Goal: Task Accomplishment & Management: Use online tool/utility

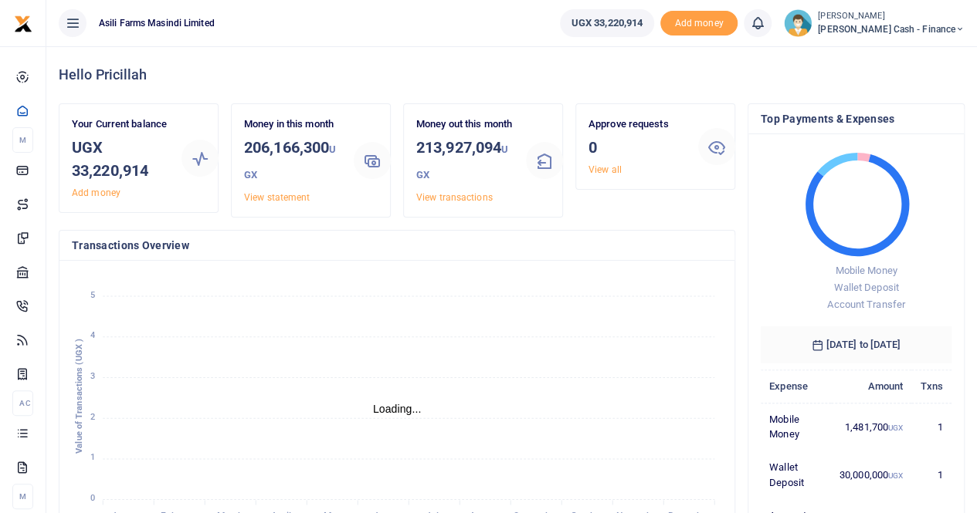
scroll to position [12, 12]
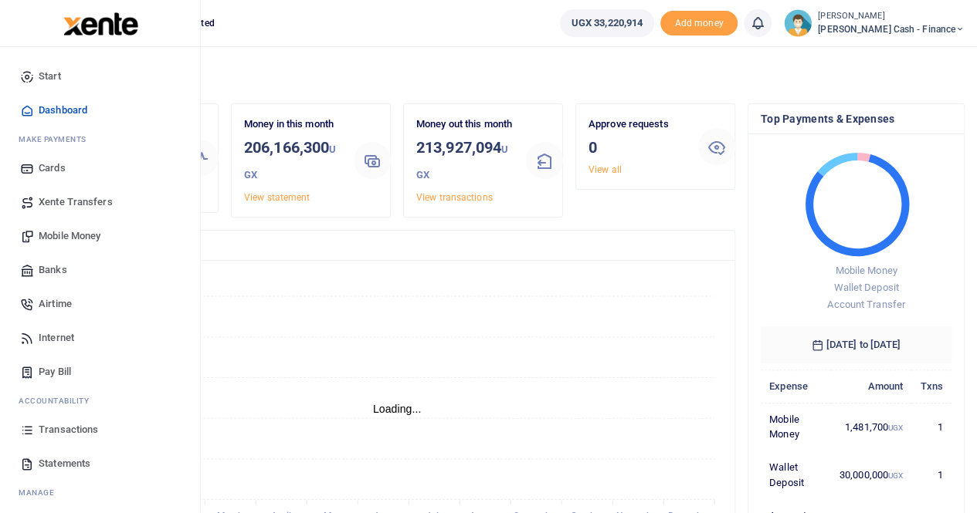
click at [76, 198] on span "Xente Transfers" at bounding box center [76, 202] width 74 height 15
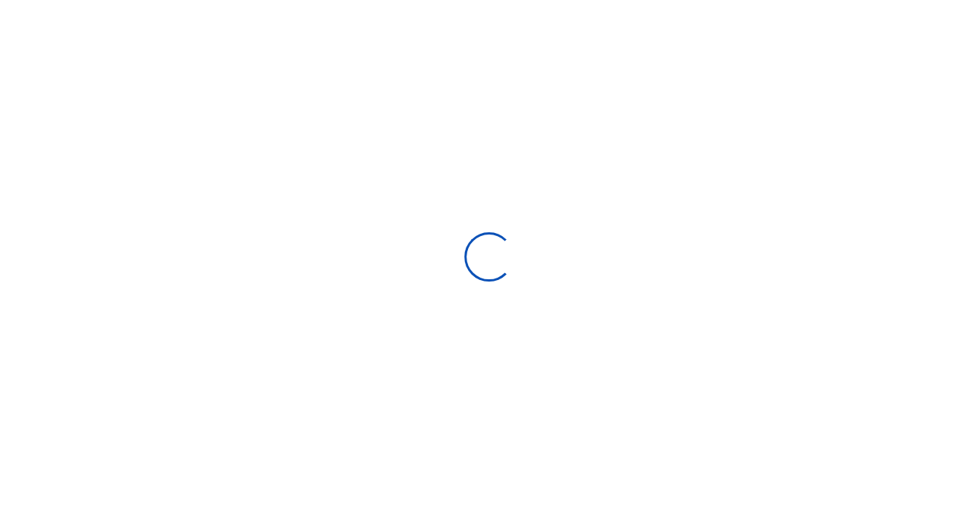
select select "Loading categories"
select select
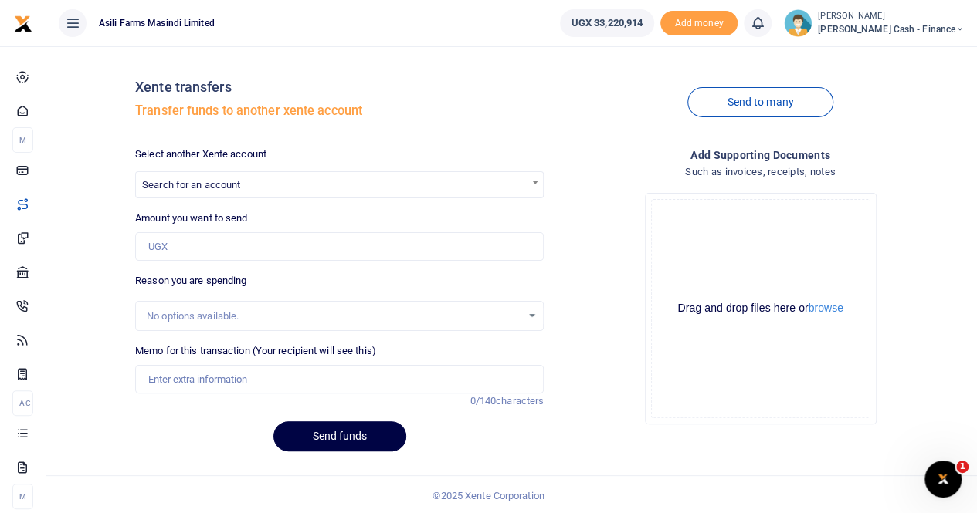
click at [222, 178] on div at bounding box center [488, 256] width 977 height 513
click at [184, 172] on span "Search for an account" at bounding box center [339, 184] width 407 height 24
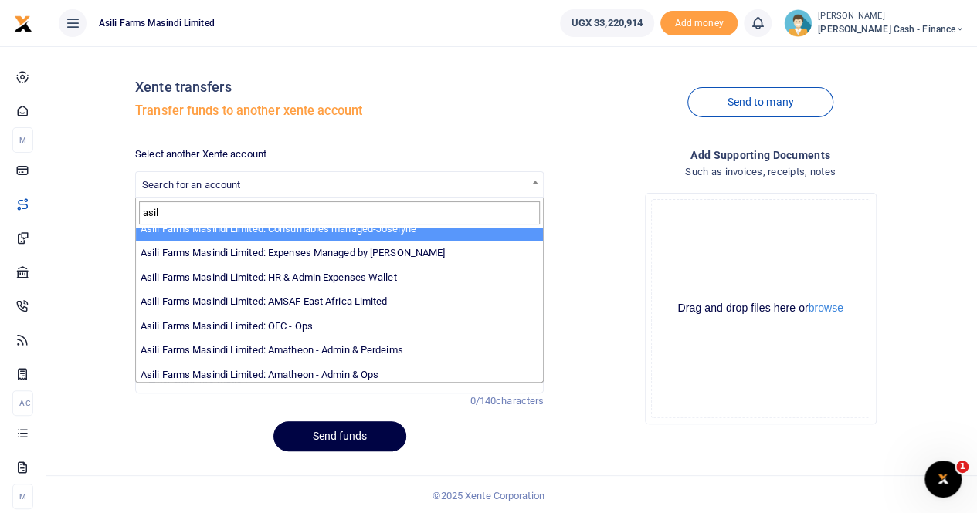
scroll to position [113, 0]
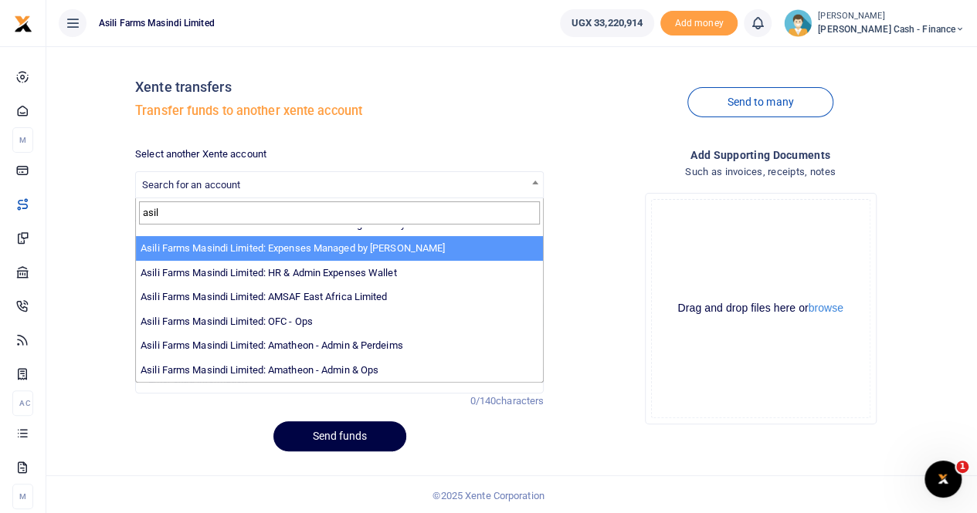
type input "asil"
select select "3438"
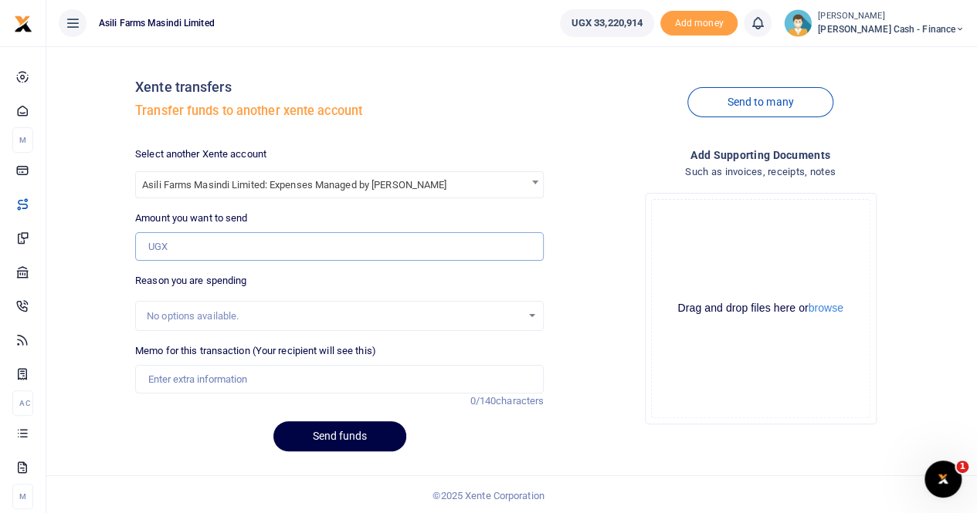
click at [190, 238] on input "Amount you want to send" at bounding box center [339, 246] width 408 height 29
paste input "2,385,000"
type input "2,385,000"
click at [220, 374] on input "Memo for this transaction (Your recipient will see this)" at bounding box center [339, 379] width 408 height 29
click at [262, 379] on input "Transfer to sam Ochen" at bounding box center [339, 379] width 408 height 29
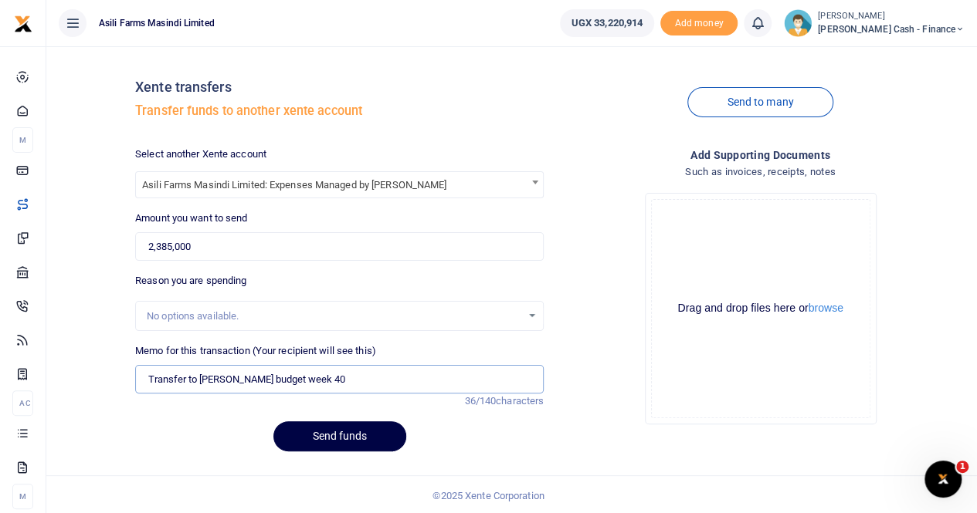
click at [405, 378] on input "Transfer to sam Ochen budget week 40" at bounding box center [339, 379] width 408 height 29
type input "Transfer to sam Ochen budget week 40"
click at [293, 245] on input "2,385,000" at bounding box center [339, 246] width 408 height 29
click at [369, 432] on button "Send funds" at bounding box center [339, 437] width 133 height 30
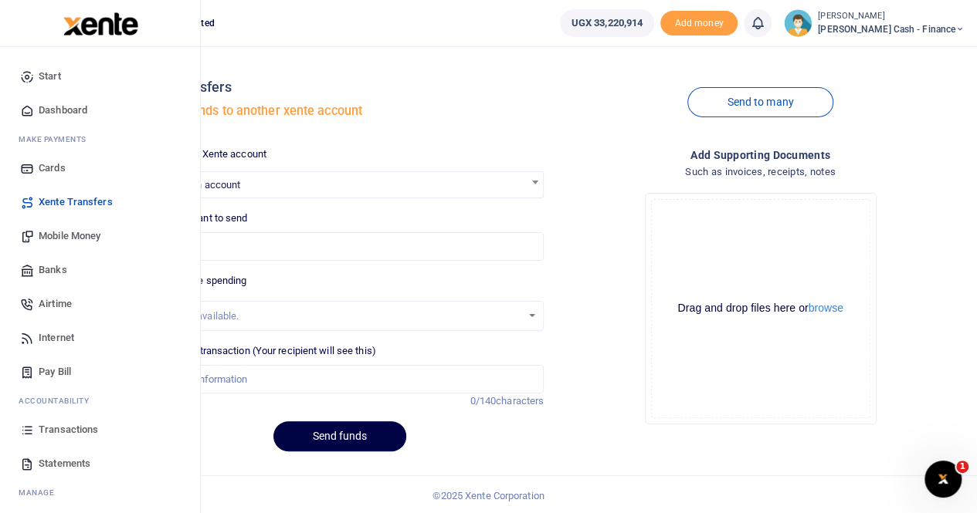
click at [69, 427] on span "Transactions" at bounding box center [68, 429] width 59 height 15
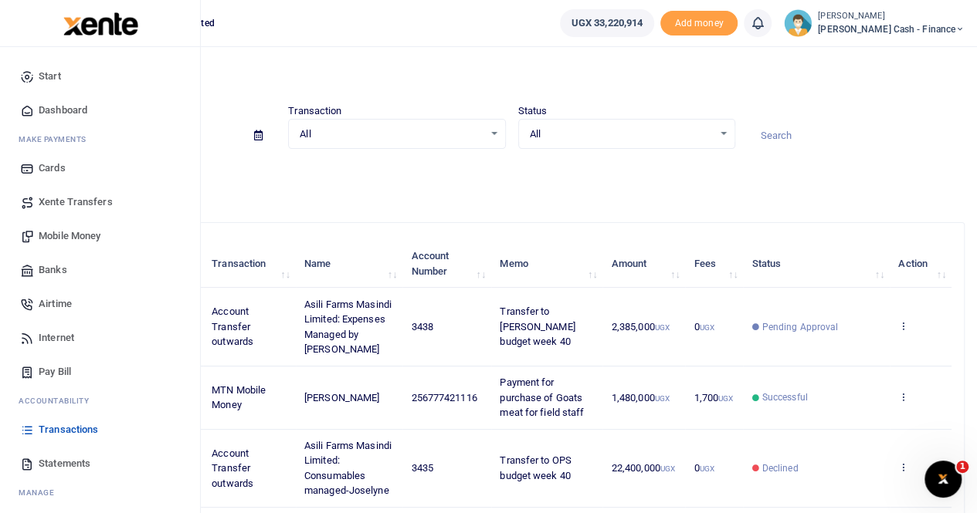
click at [76, 198] on span "Xente Transfers" at bounding box center [76, 202] width 74 height 15
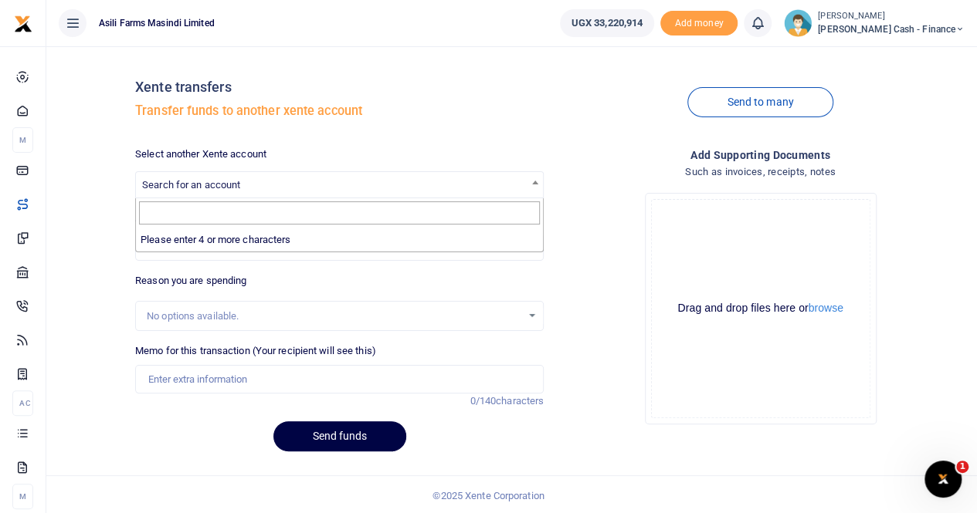
click at [164, 180] on span "Search for an account" at bounding box center [191, 185] width 98 height 12
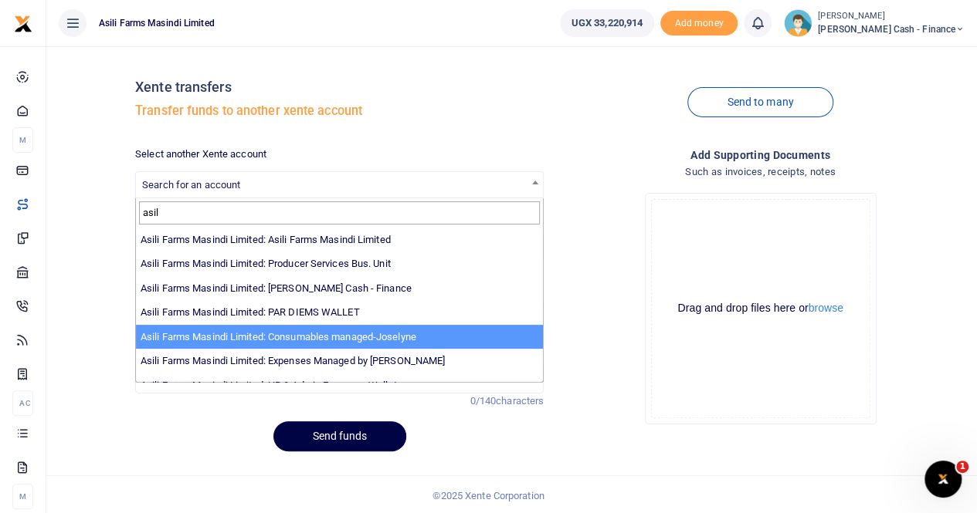
type input "asil"
select select "3435"
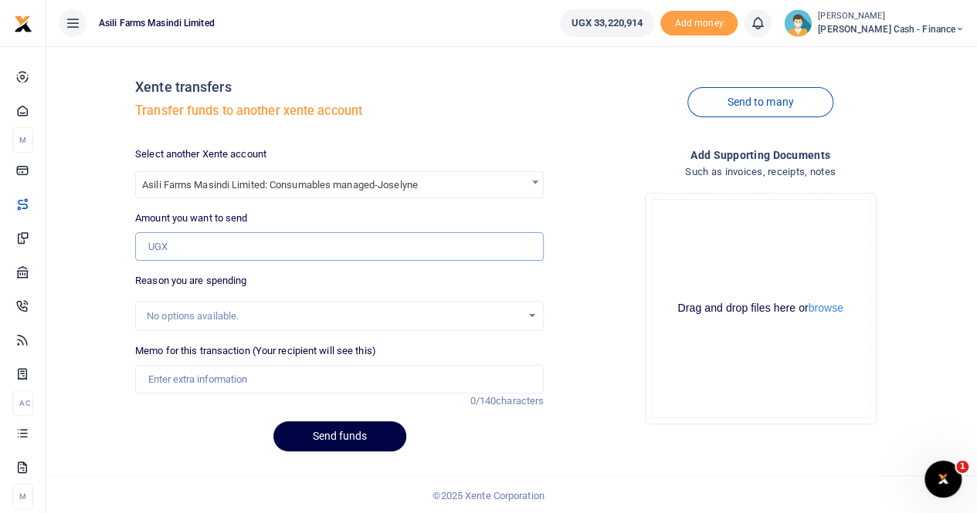
click at [216, 249] on input "Amount you want to send" at bounding box center [339, 246] width 408 height 29
type input "22,400,000"
click at [158, 378] on input "Memo for this transaction (Your recipient will see this)" at bounding box center [339, 379] width 408 height 29
type input "t"
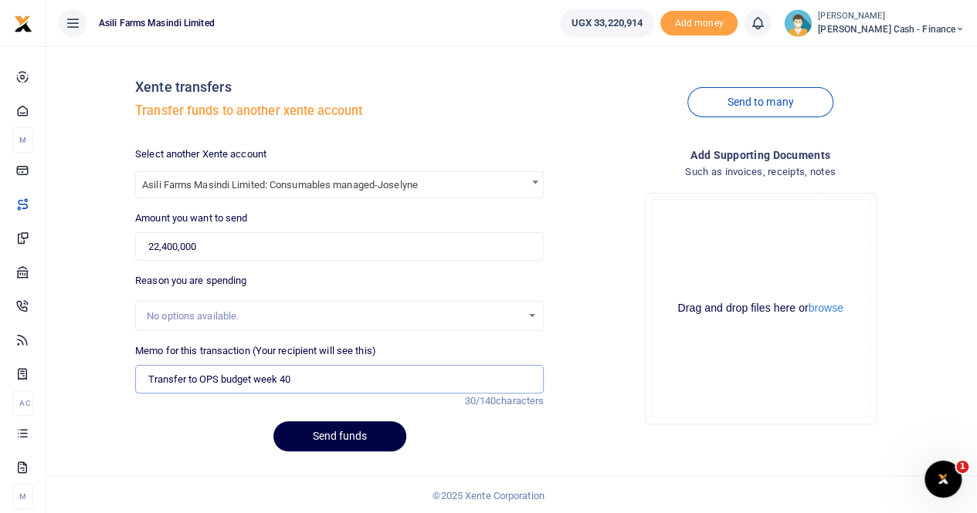
type input "Transfer to OPS budget week 40"
click at [228, 239] on input "22,400,000" at bounding box center [339, 246] width 408 height 29
click at [313, 378] on input "Transfer to OPS budget week 40" at bounding box center [339, 379] width 408 height 29
click at [303, 249] on input "22,400,000" at bounding box center [339, 246] width 408 height 29
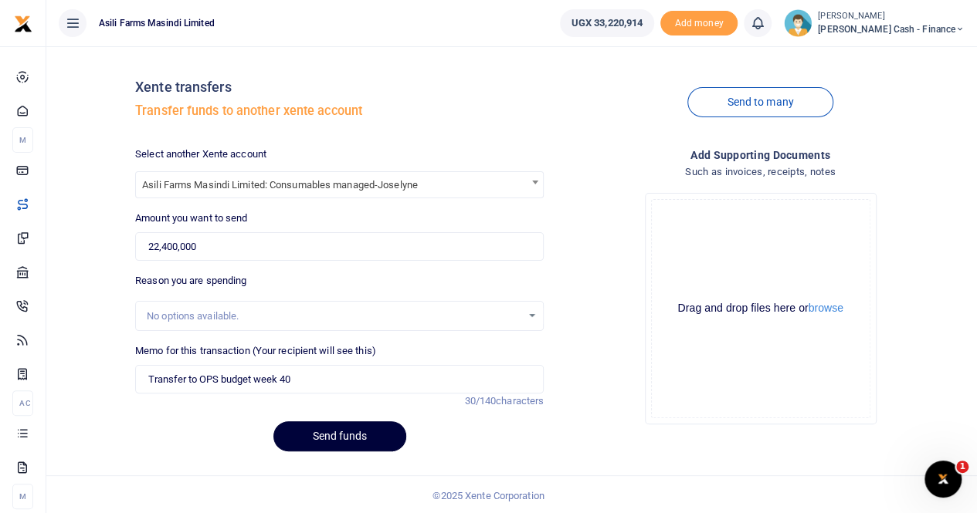
click at [334, 439] on button "Send funds" at bounding box center [339, 437] width 133 height 30
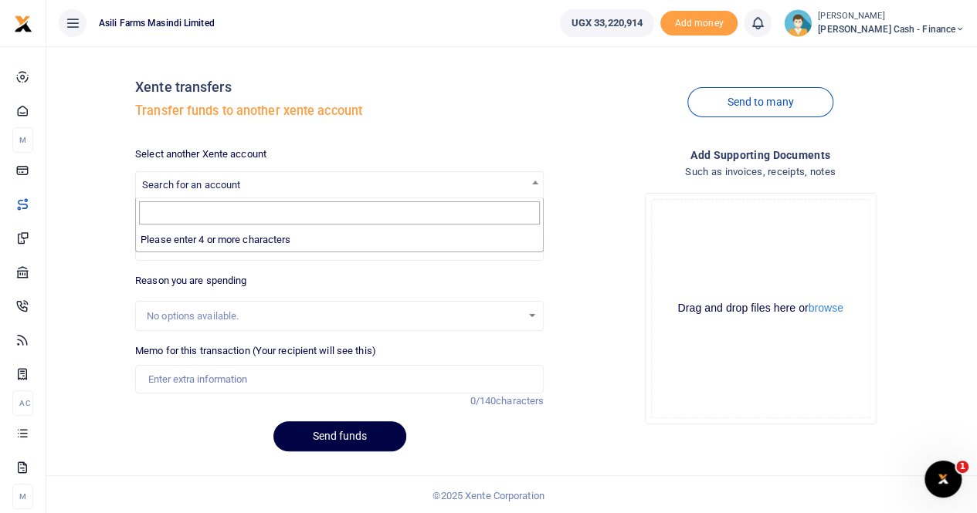
click at [194, 185] on span "Search for an account" at bounding box center [191, 185] width 98 height 12
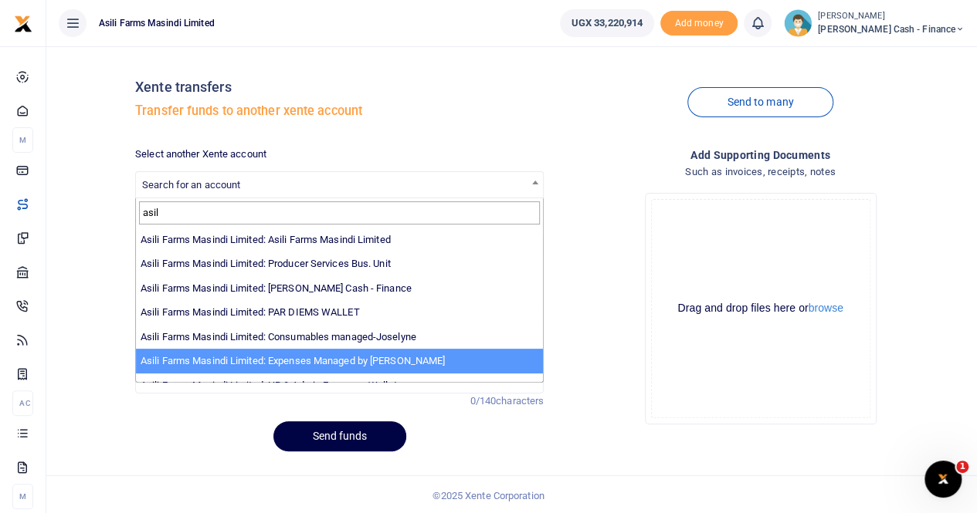
type input "asil"
select select "3438"
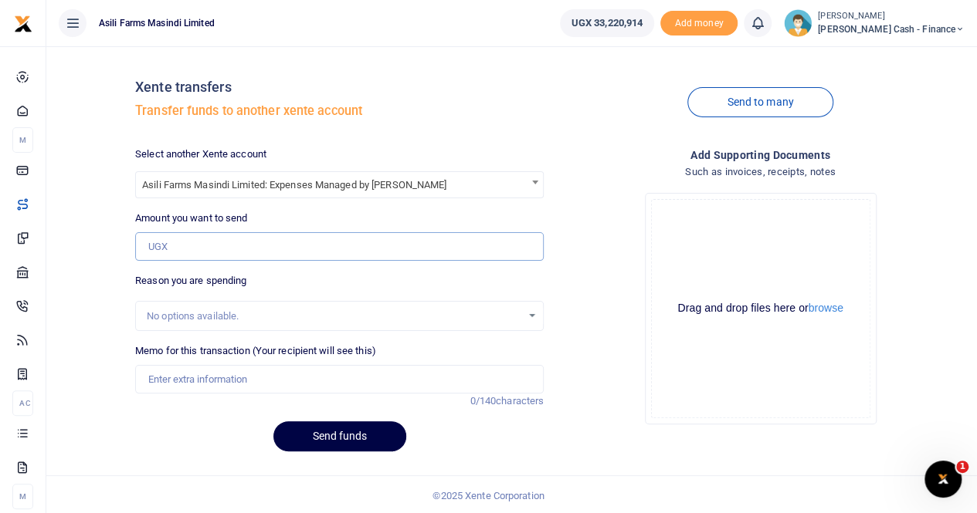
click at [215, 254] on input "Amount you want to send" at bounding box center [339, 246] width 408 height 29
type input "2,605,000"
click at [188, 367] on input "Memo for this transaction (Your recipient will see this)" at bounding box center [339, 379] width 408 height 29
type input "t"
type input "Transfer to sam ochen budget week 40"
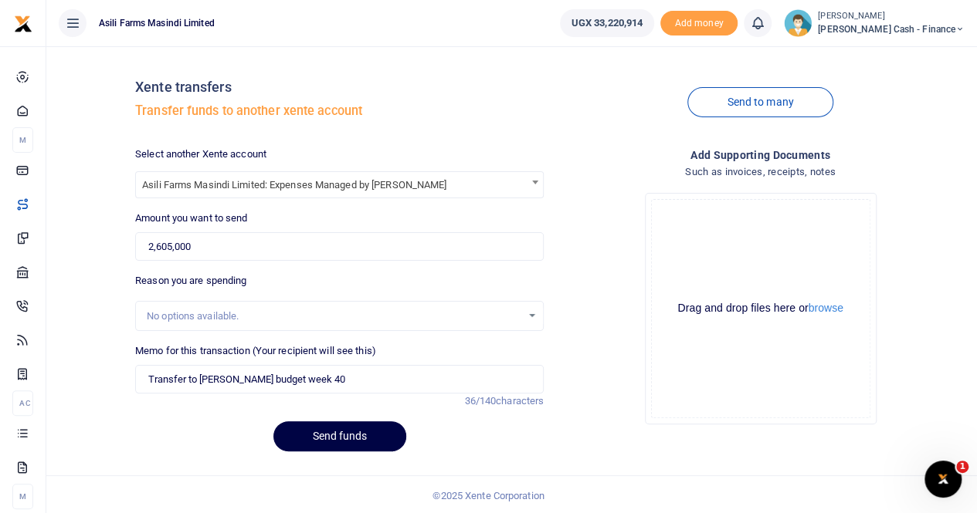
click at [372, 363] on div "Memo for this transaction (Your recipient will see this) Transfer to sam ochen …" at bounding box center [339, 369] width 408 height 50
click at [330, 422] on button "Send funds" at bounding box center [339, 437] width 133 height 30
